Goal: Task Accomplishment & Management: Manage account settings

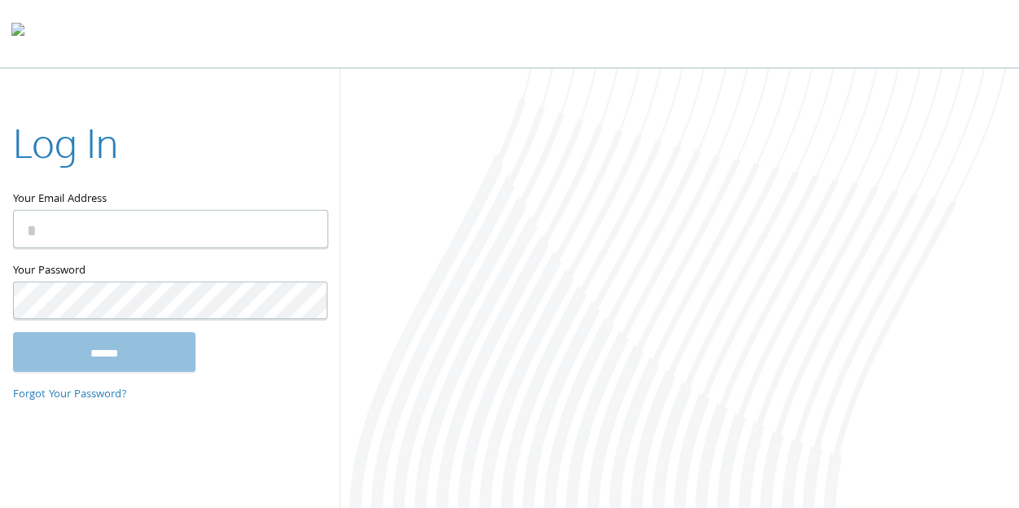
type input "**********"
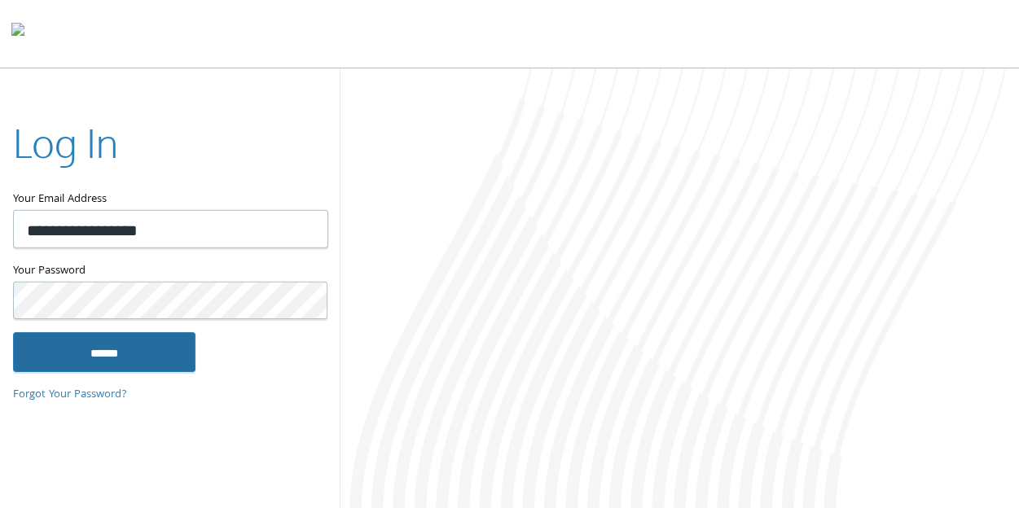
click at [126, 361] on input "******" at bounding box center [104, 351] width 182 height 39
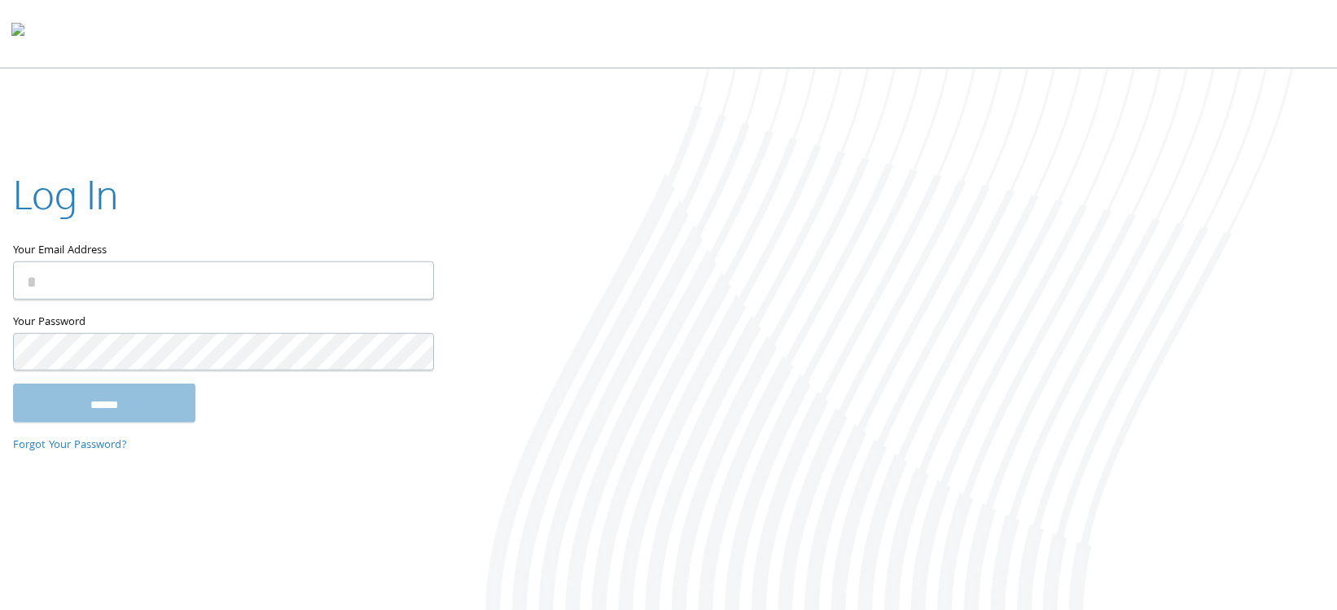
type input "**********"
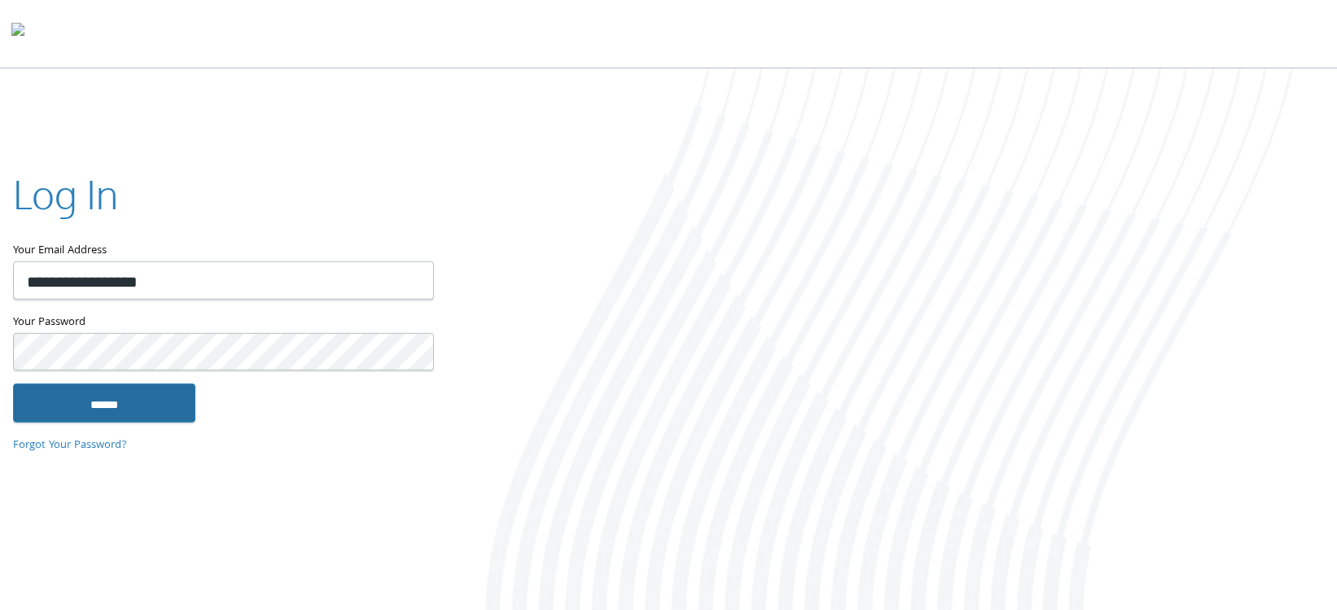
click at [167, 390] on input "******" at bounding box center [104, 402] width 182 height 39
